Goal: Task Accomplishment & Management: Manage account settings

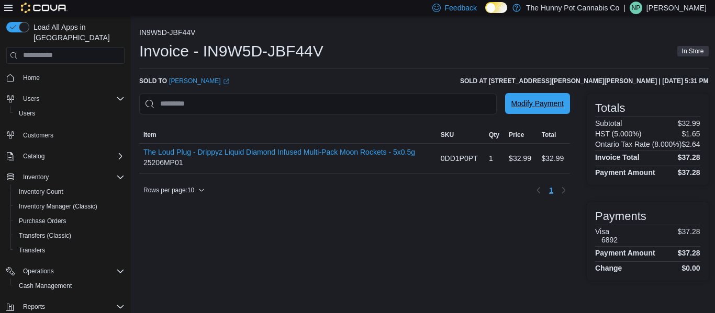
click at [533, 114] on div "Modify Payment" at bounding box center [537, 104] width 65 height 21
click at [558, 104] on span "Modify Payment" at bounding box center [537, 103] width 52 height 10
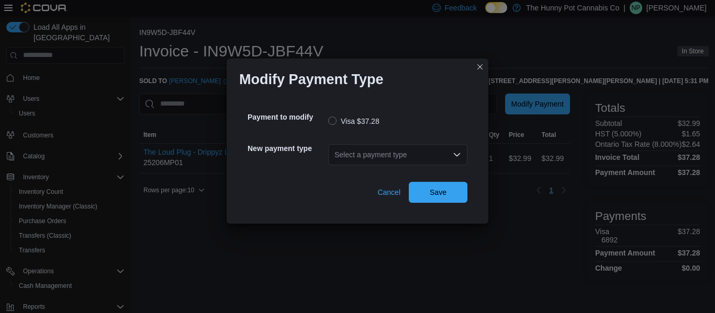
click at [437, 157] on div "Select a payment type" at bounding box center [397, 154] width 139 height 21
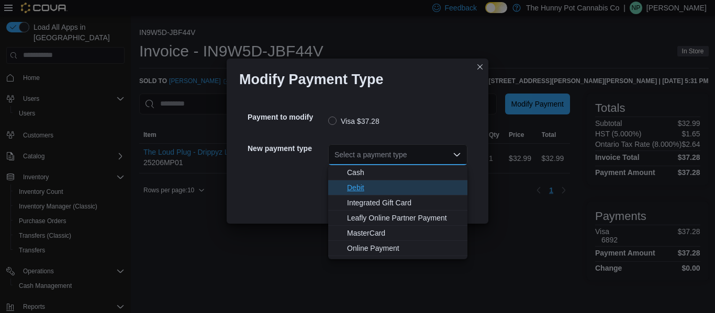
click at [390, 190] on span "Debit" at bounding box center [404, 188] width 114 height 10
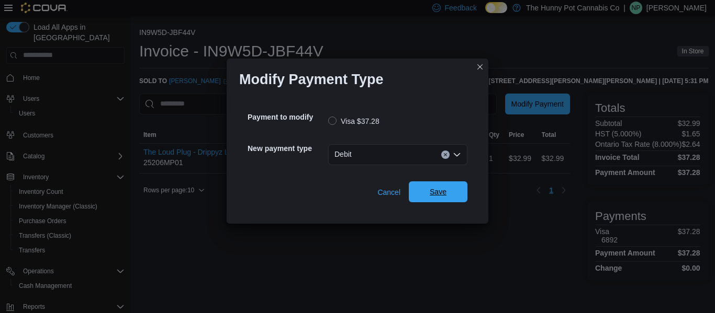
click at [441, 190] on span "Save" at bounding box center [438, 192] width 17 height 10
